Goal: Find specific page/section: Find specific page/section

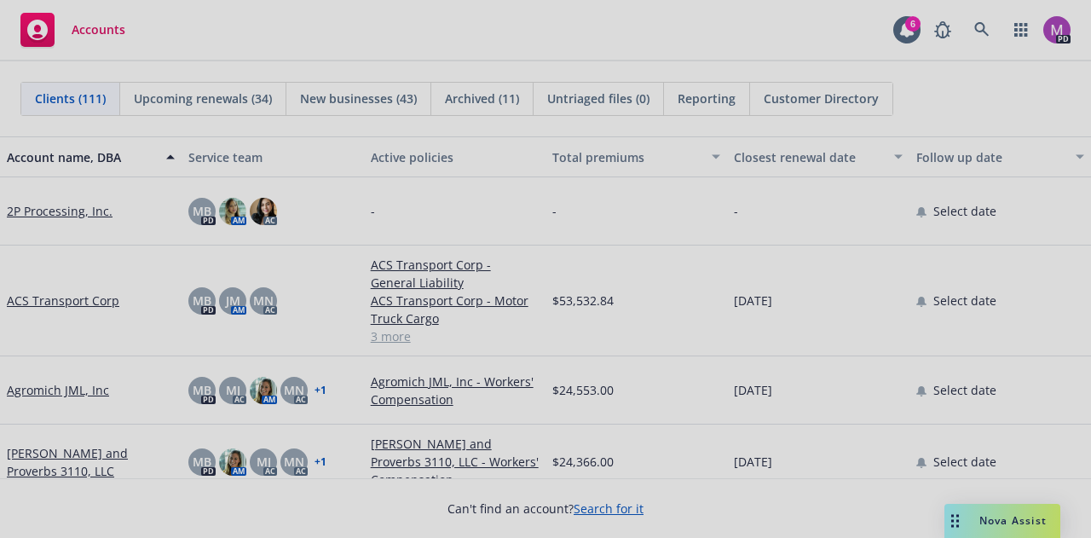
click at [989, 31] on div at bounding box center [545, 269] width 1091 height 538
click at [984, 30] on icon at bounding box center [981, 29] width 14 height 14
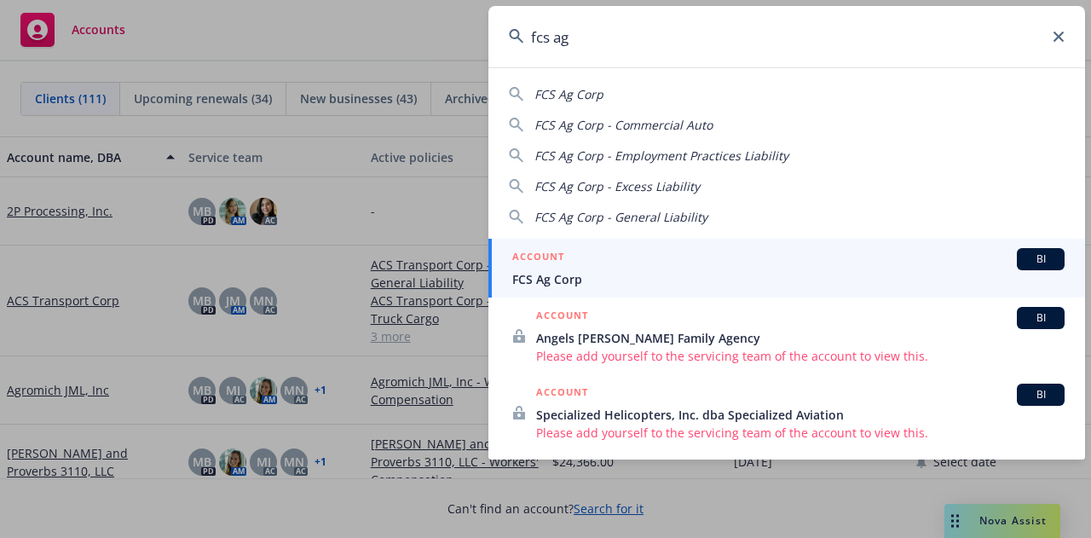
type input "fcs ag"
click at [634, 290] on link "ACCOUNT BI FCS Ag Corp" at bounding box center [786, 268] width 597 height 59
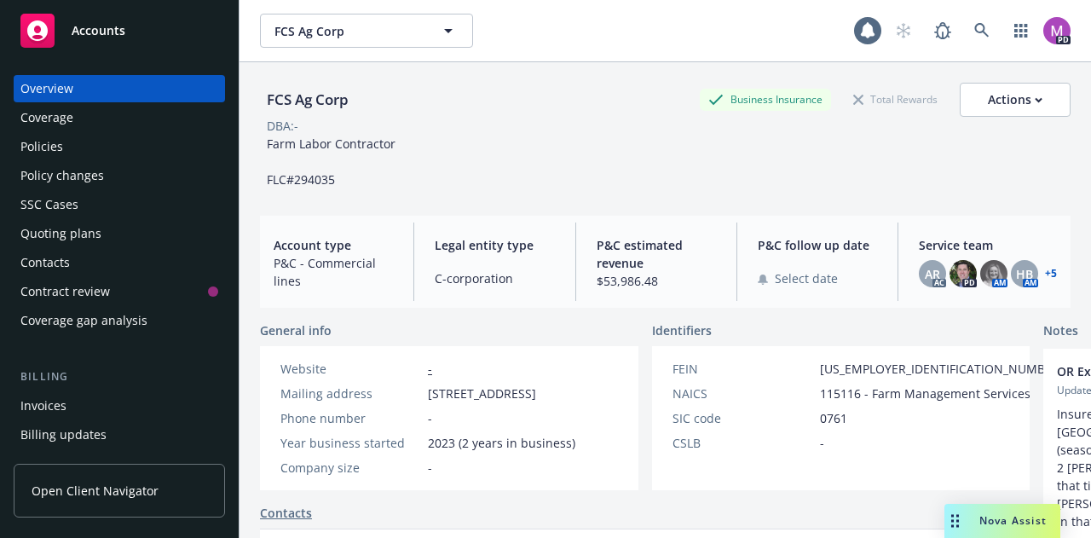
click at [43, 154] on div "Policies" at bounding box center [41, 146] width 43 height 27
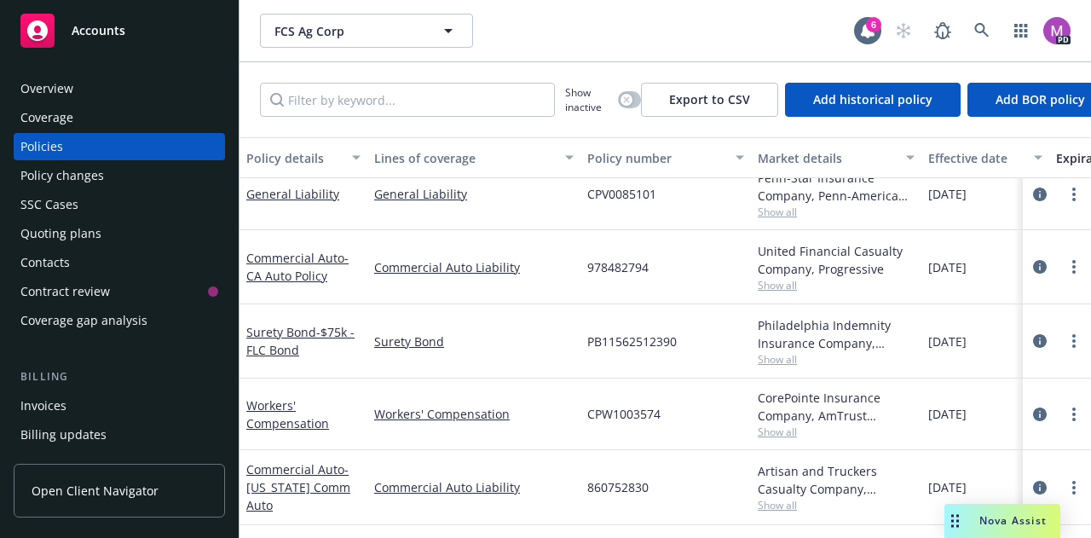
scroll to position [103, 0]
click at [623, 101] on icon "button" at bounding box center [626, 99] width 7 height 7
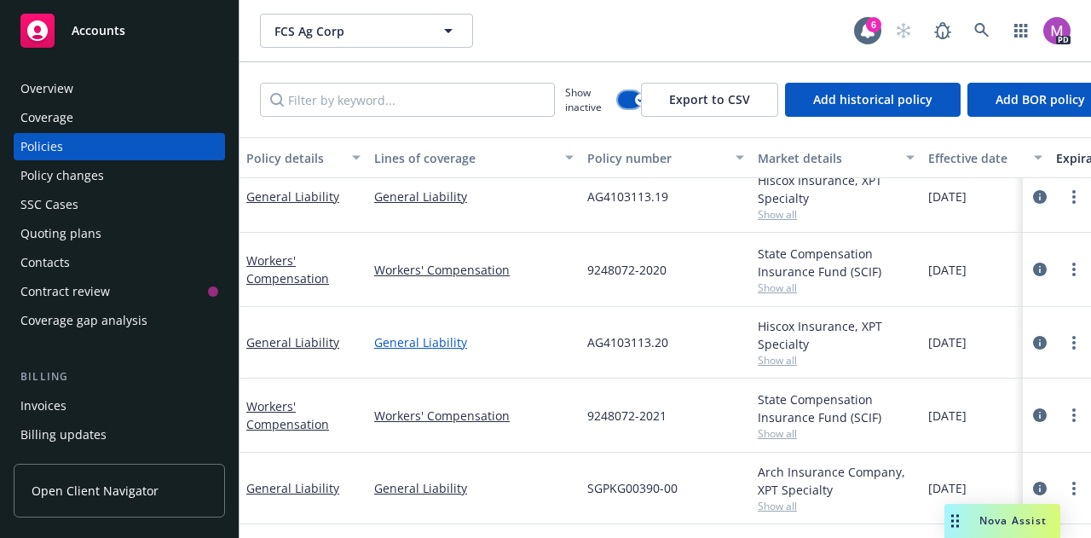
scroll to position [170, 0]
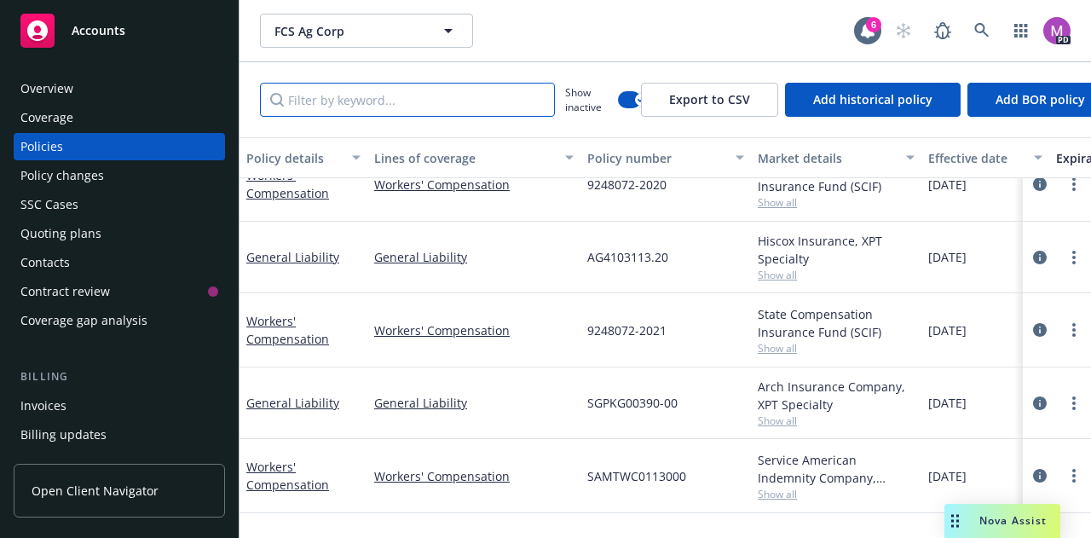
click at [378, 98] on input "Filter by keyword..." at bounding box center [407, 100] width 295 height 34
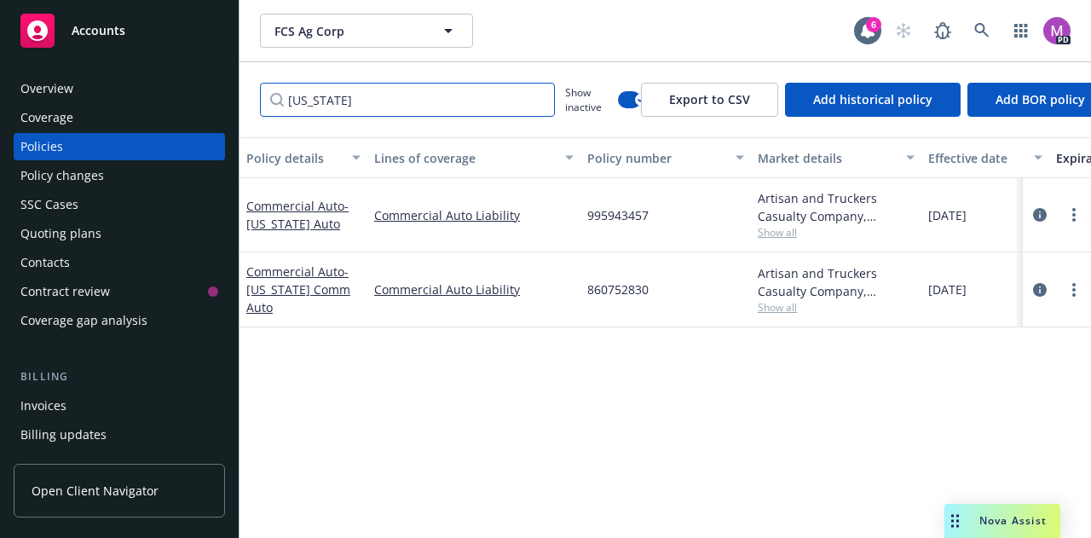
scroll to position [0, 0]
drag, startPoint x: 341, startPoint y: 107, endPoint x: 234, endPoint y: 106, distance: 107.4
click at [234, 106] on div "Accounts Overview Coverage Policies Policy changes SSC Cases Quoting plans Cont…" at bounding box center [545, 269] width 1091 height 538
type input "oregon"
click at [506, 401] on div "Policy details Lines of coverage Policy number Market details Effective date Ex…" at bounding box center [665, 331] width 851 height 388
